Goal: Task Accomplishment & Management: Complete application form

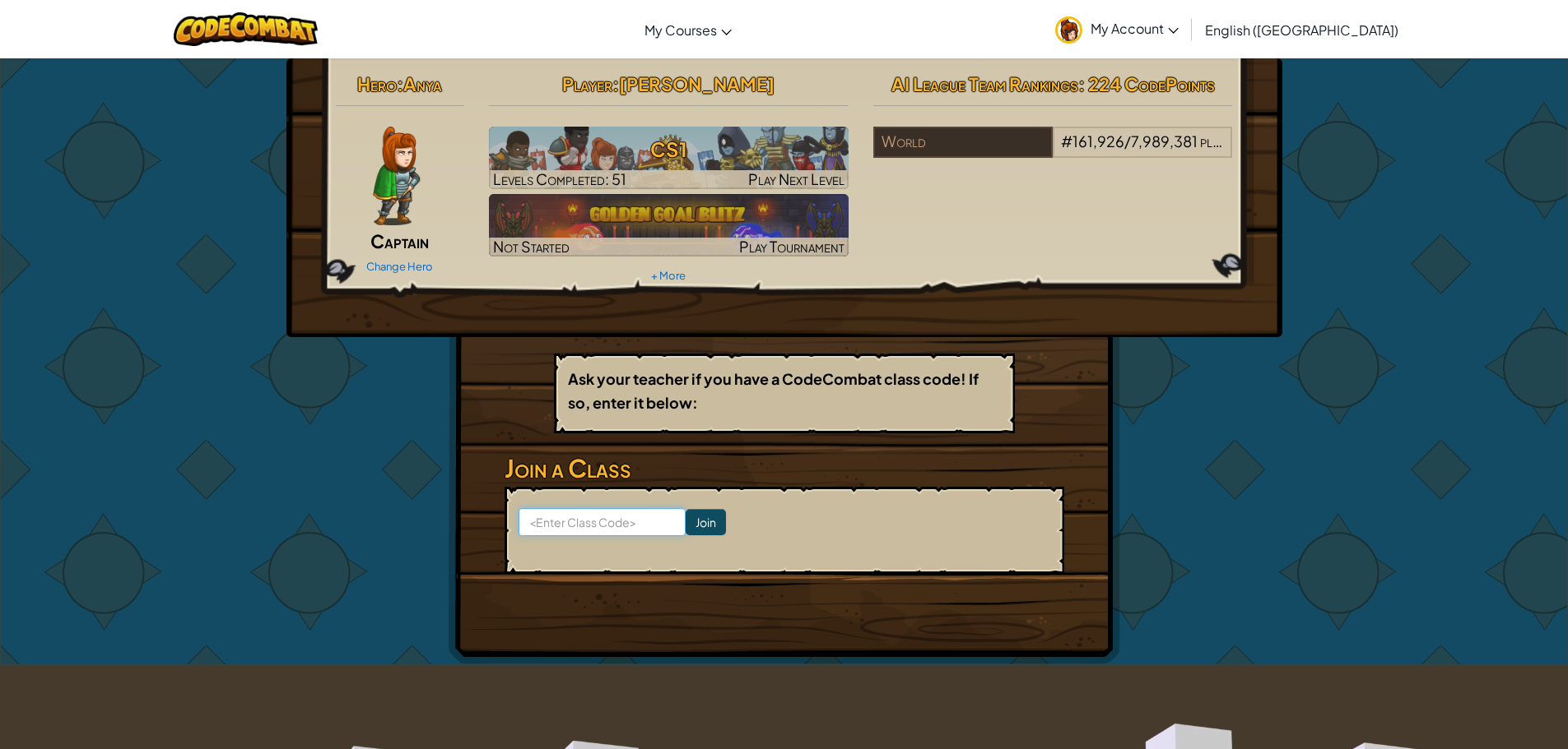
click at [573, 525] on input at bounding box center [602, 522] width 167 height 28
type input "NorthRiceRock"
click at [686, 525] on input "Join" at bounding box center [706, 522] width 40 height 26
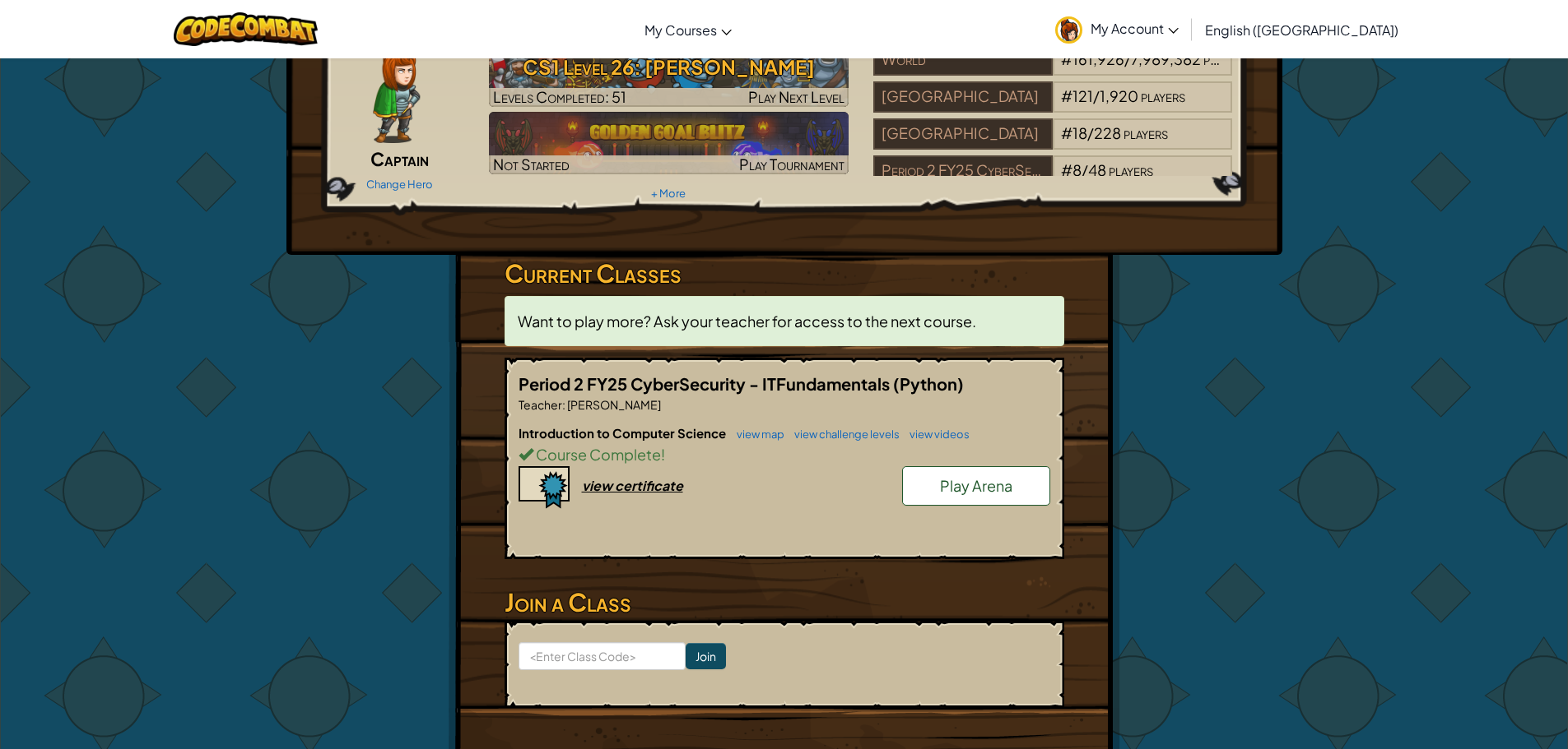
scroll to position [164, 0]
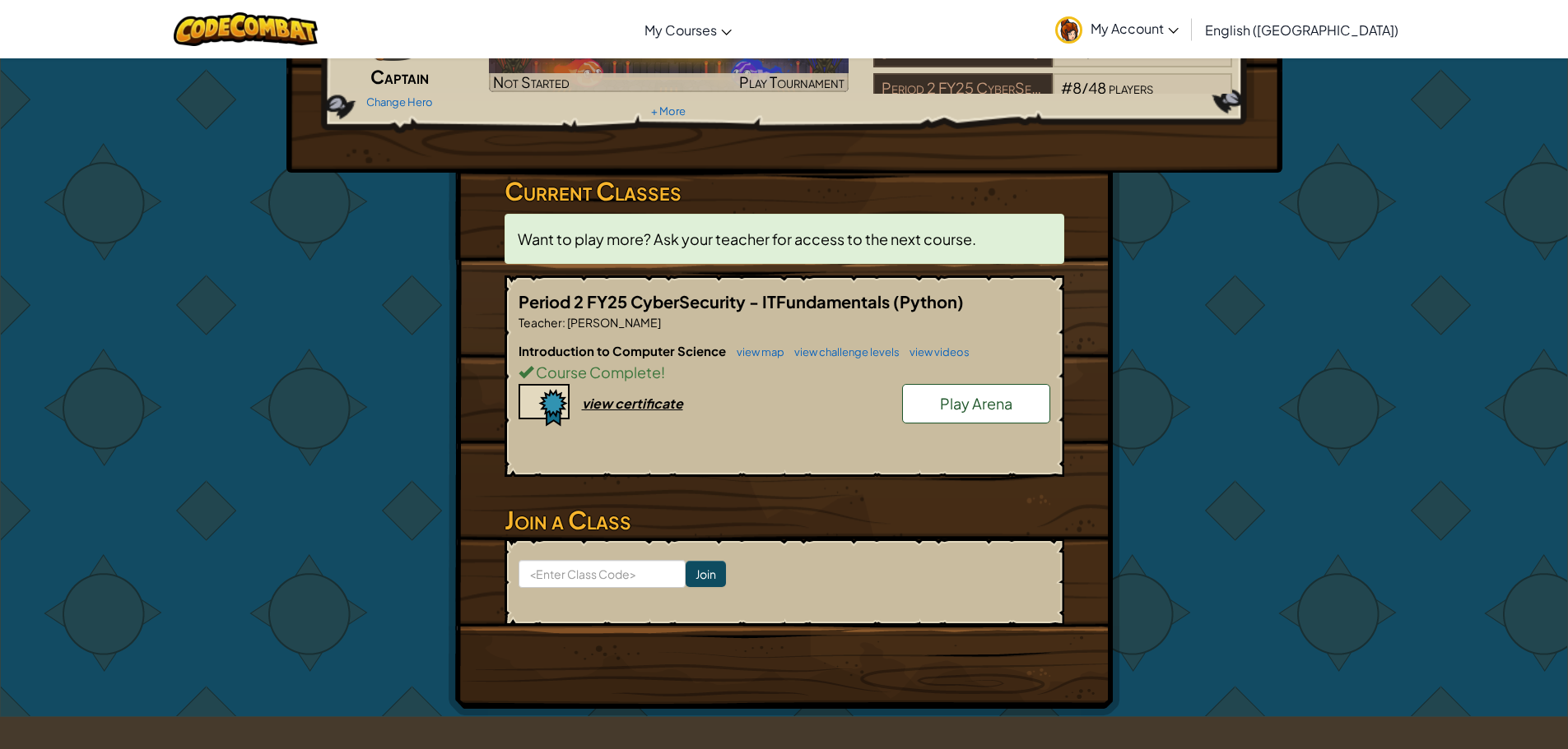
drag, startPoint x: 597, startPoint y: 198, endPoint x: 594, endPoint y: 227, distance: 29.2
click at [597, 200] on h3 "Current Classes" at bounding box center [784, 191] width 560 height 37
click at [597, 237] on span "Want to play more? Ask your teacher for access to the next course." at bounding box center [746, 238] width 458 height 19
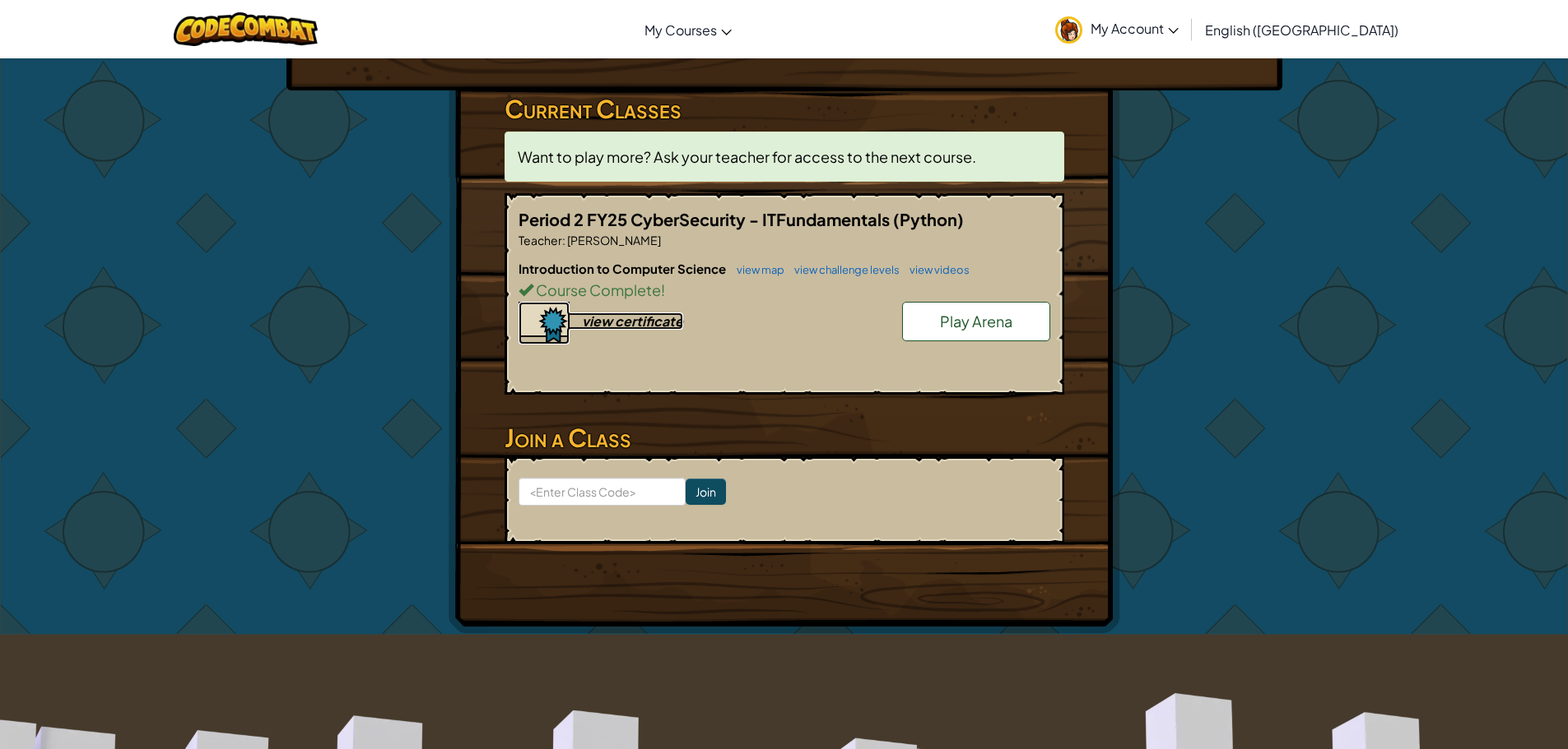
click at [608, 322] on div "view certificate" at bounding box center [632, 321] width 102 height 17
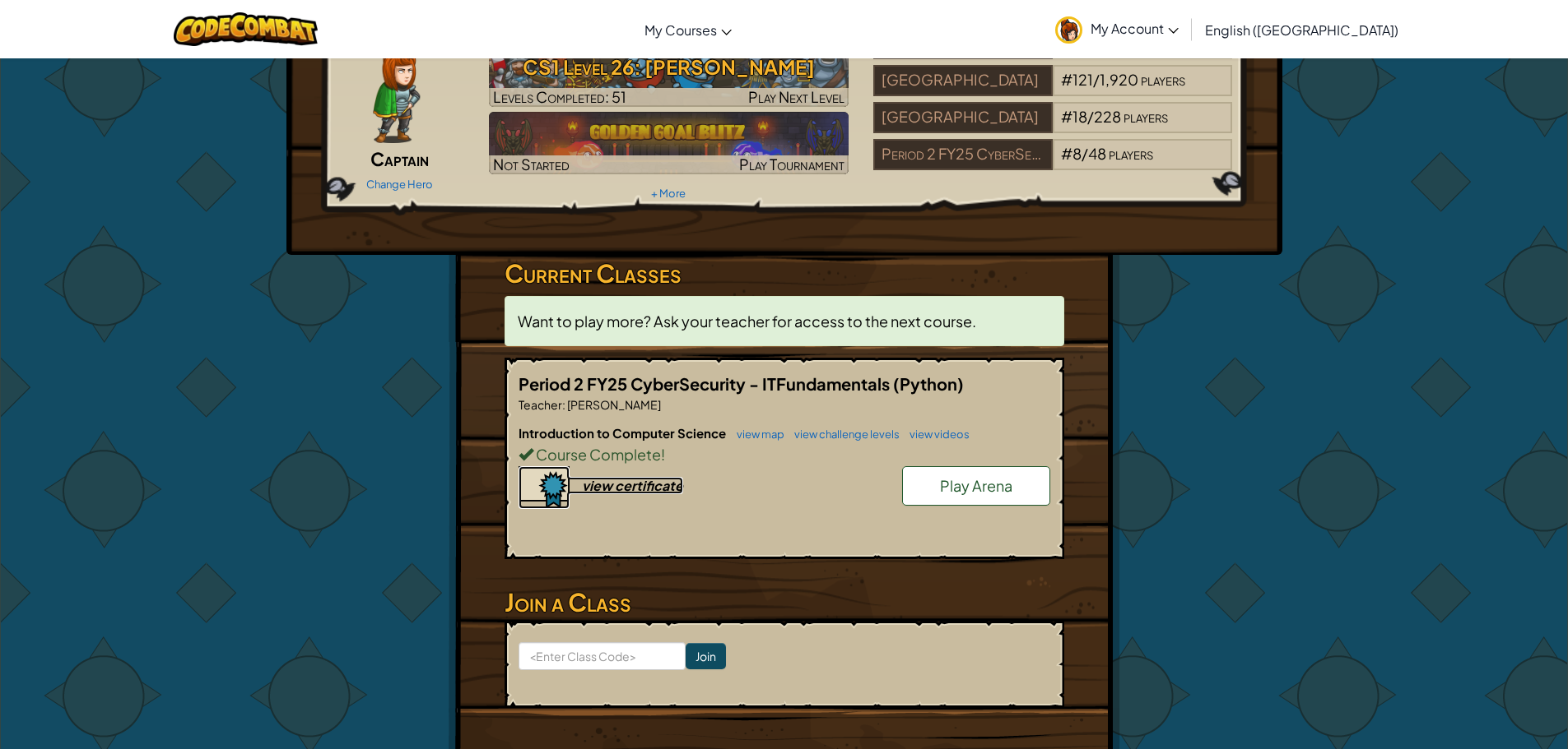
scroll to position [0, 0]
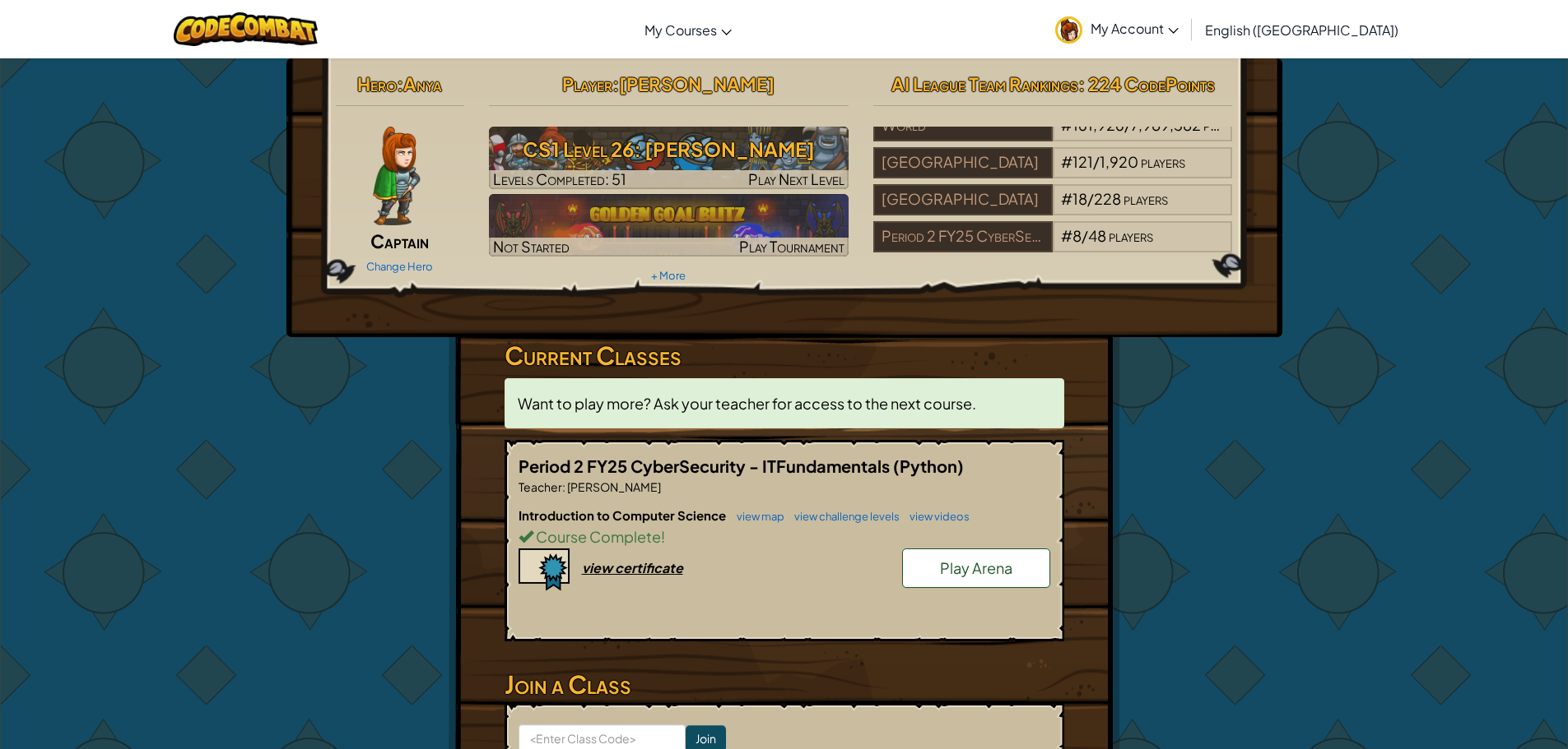
click at [640, 469] on span "Period 2 FY25 CyberSecurity - ITFundamentals" at bounding box center [706, 465] width 375 height 21
click at [762, 521] on link "view map" at bounding box center [756, 516] width 56 height 13
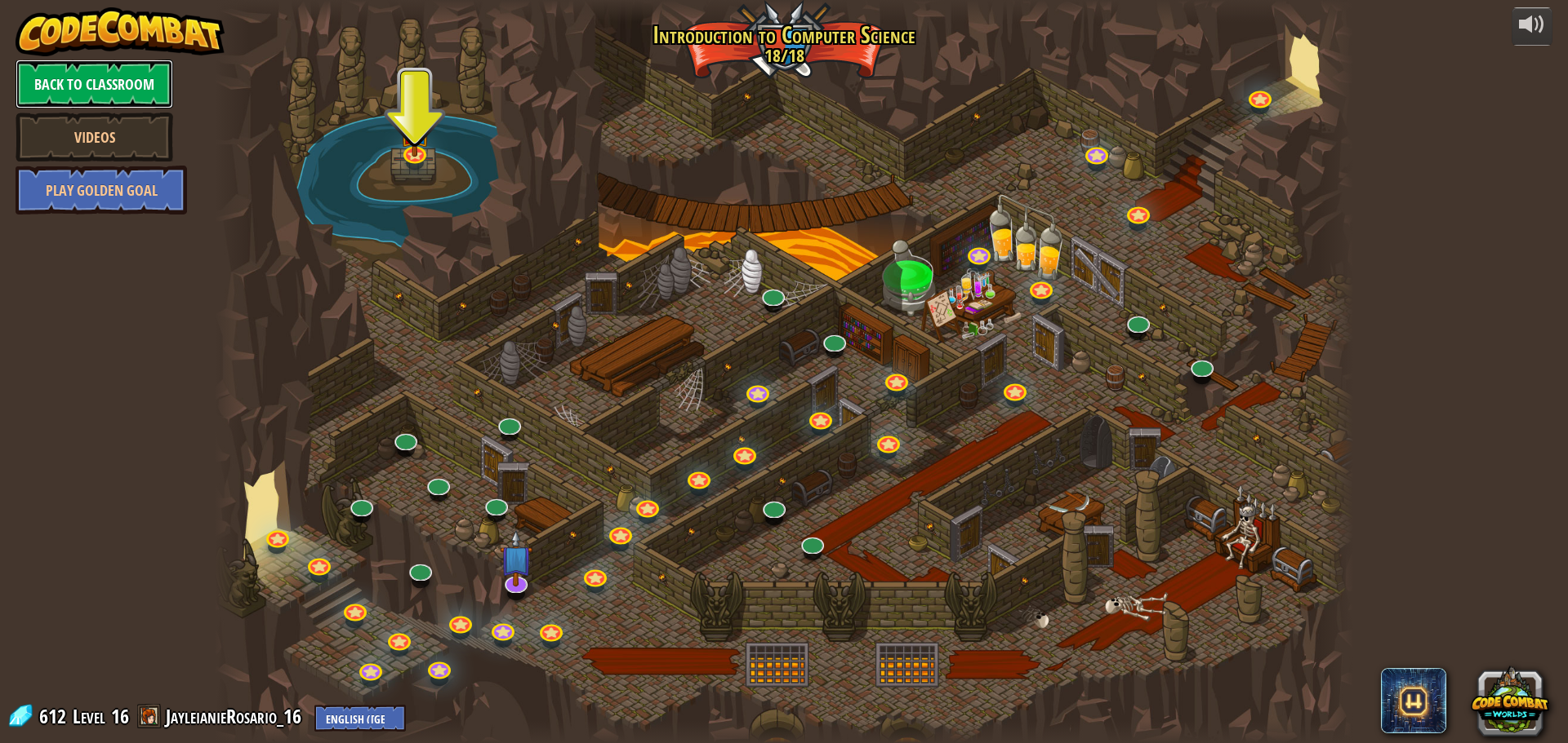
click at [88, 90] on link "Back to Classroom" at bounding box center [94, 84] width 157 height 49
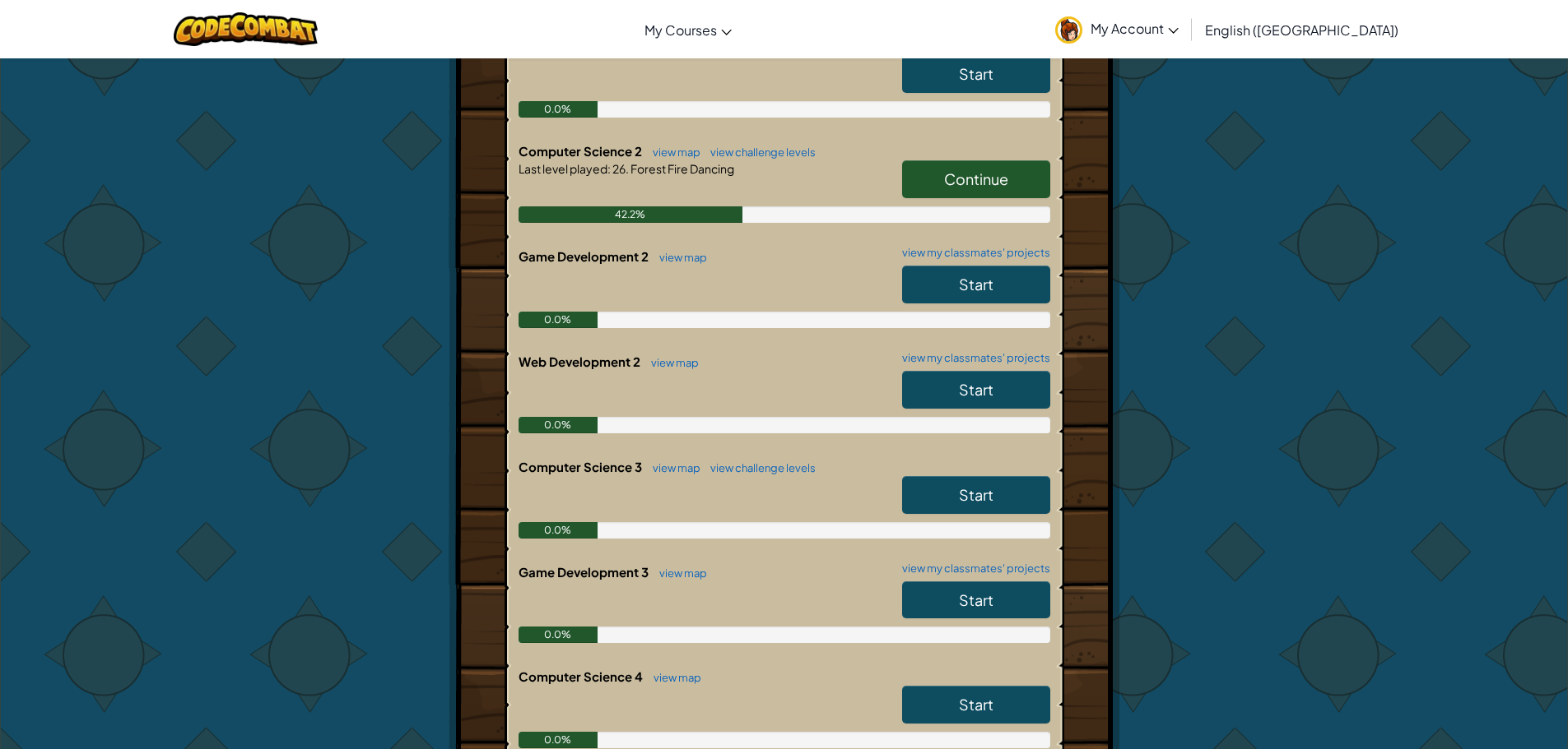
scroll to position [658, 0]
